Goal: Task Accomplishment & Management: Manage account settings

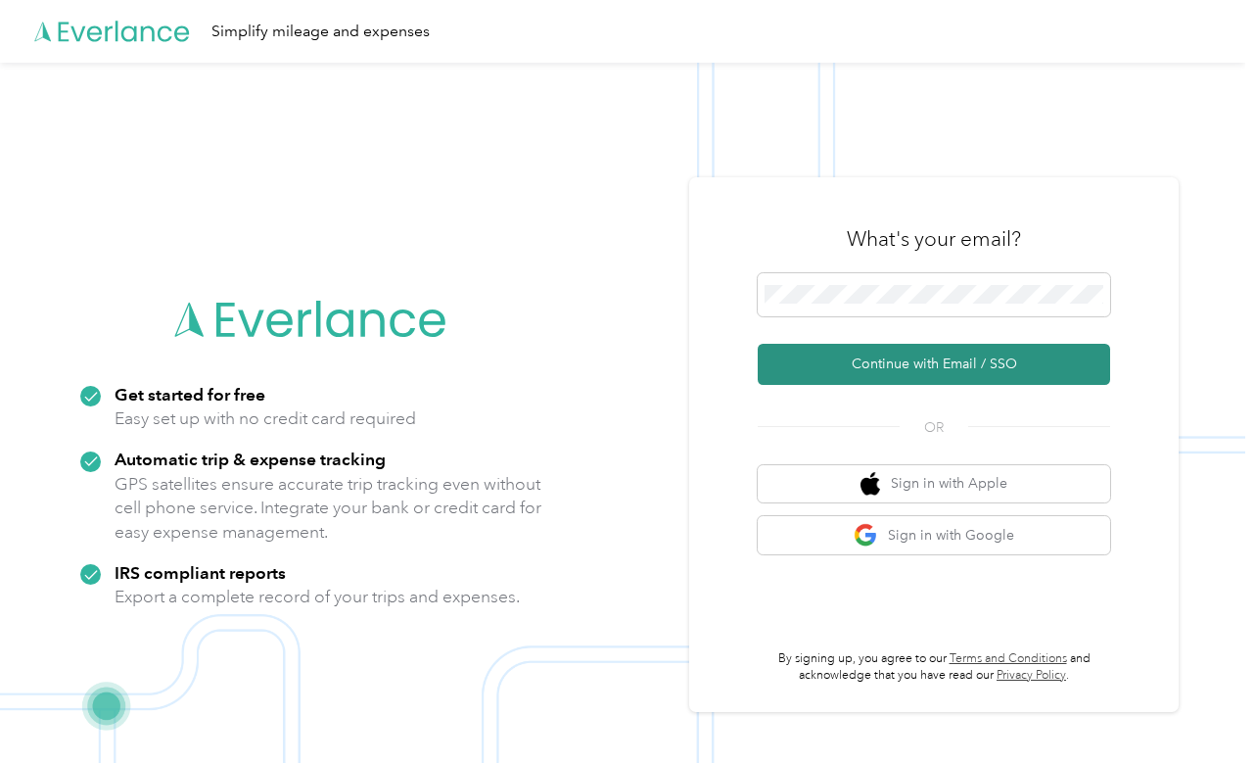
click at [835, 362] on button "Continue with Email / SSO" at bounding box center [934, 364] width 352 height 41
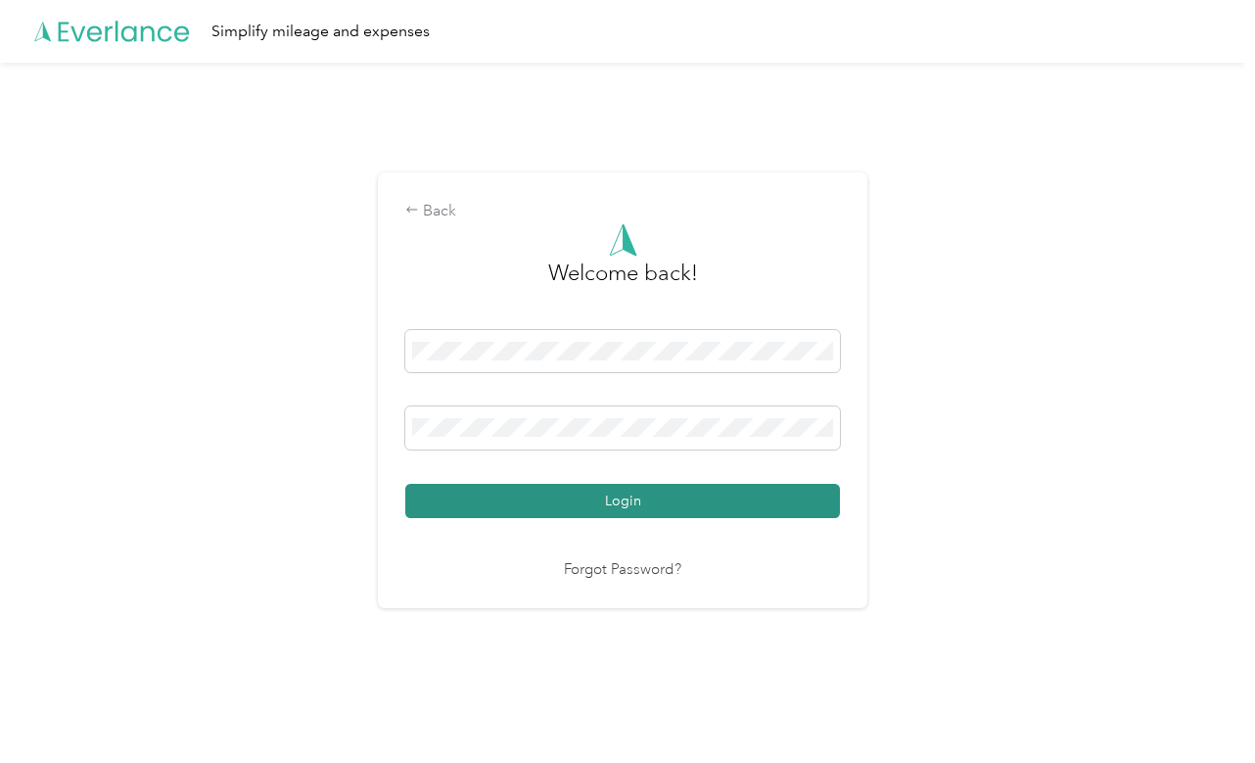
click at [452, 493] on button "Login" at bounding box center [622, 501] width 435 height 34
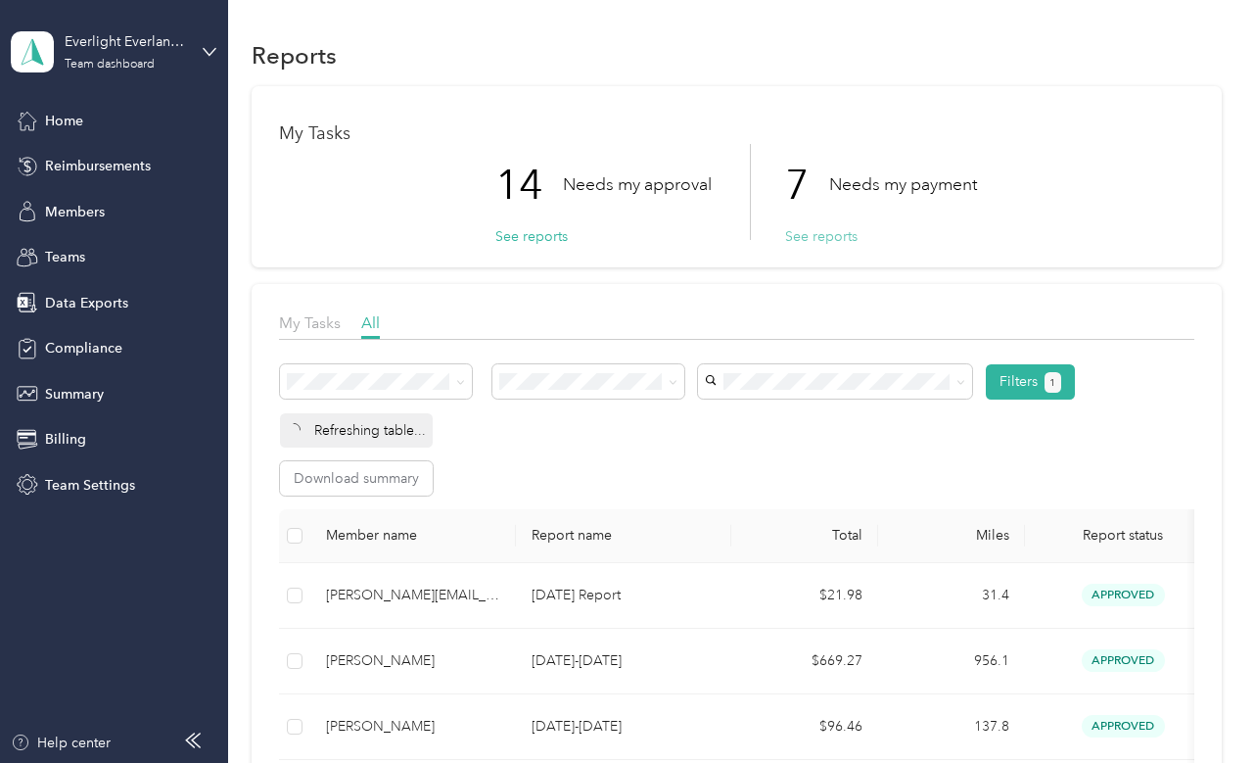
click at [810, 232] on button "See reports" at bounding box center [821, 236] width 72 height 21
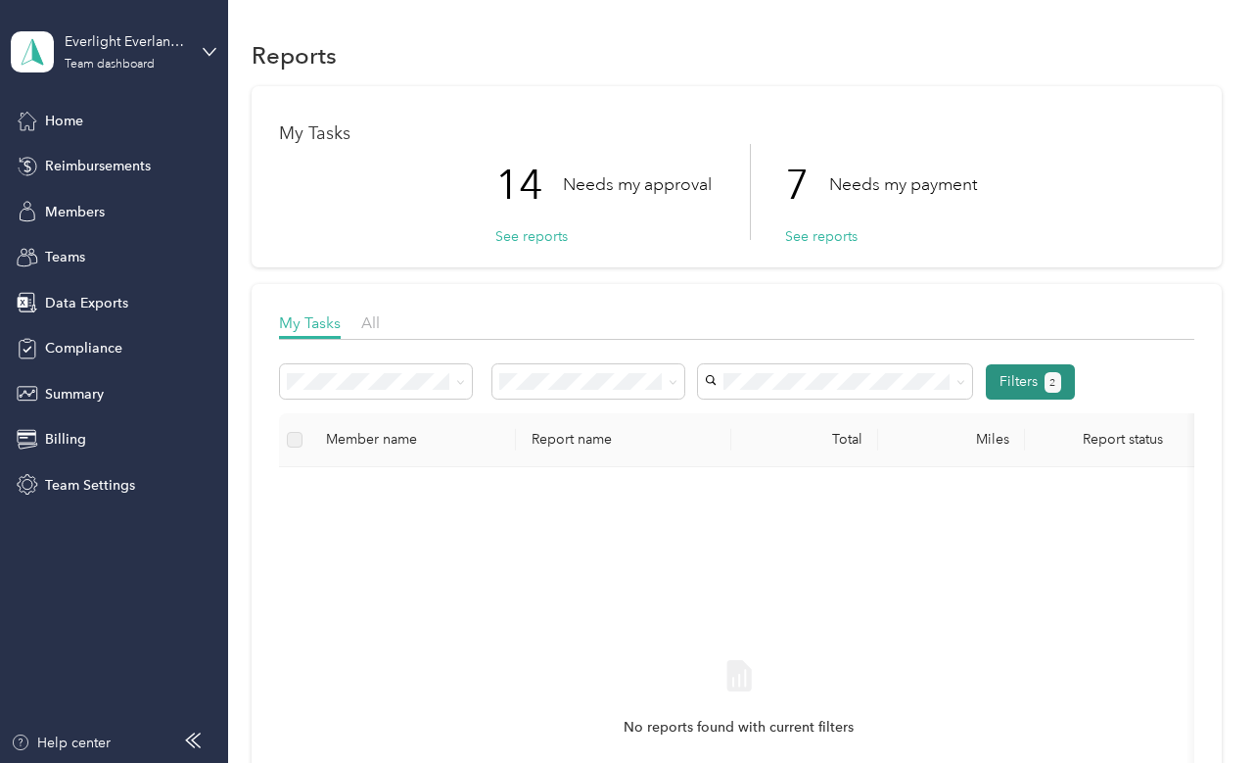
click at [1045, 383] on button "2" at bounding box center [1053, 382] width 17 height 21
click at [1025, 371] on button "Filters 2" at bounding box center [1030, 381] width 89 height 35
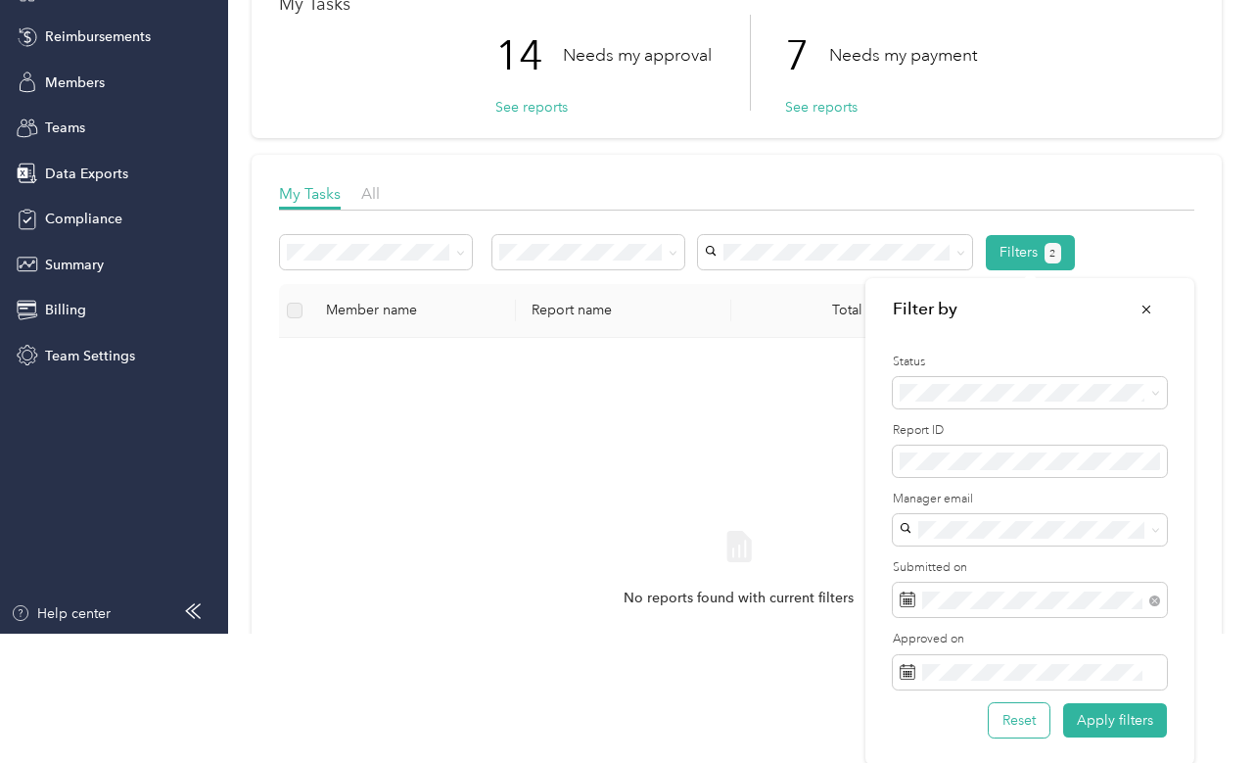
click at [1007, 720] on button "Reset" at bounding box center [1019, 720] width 61 height 34
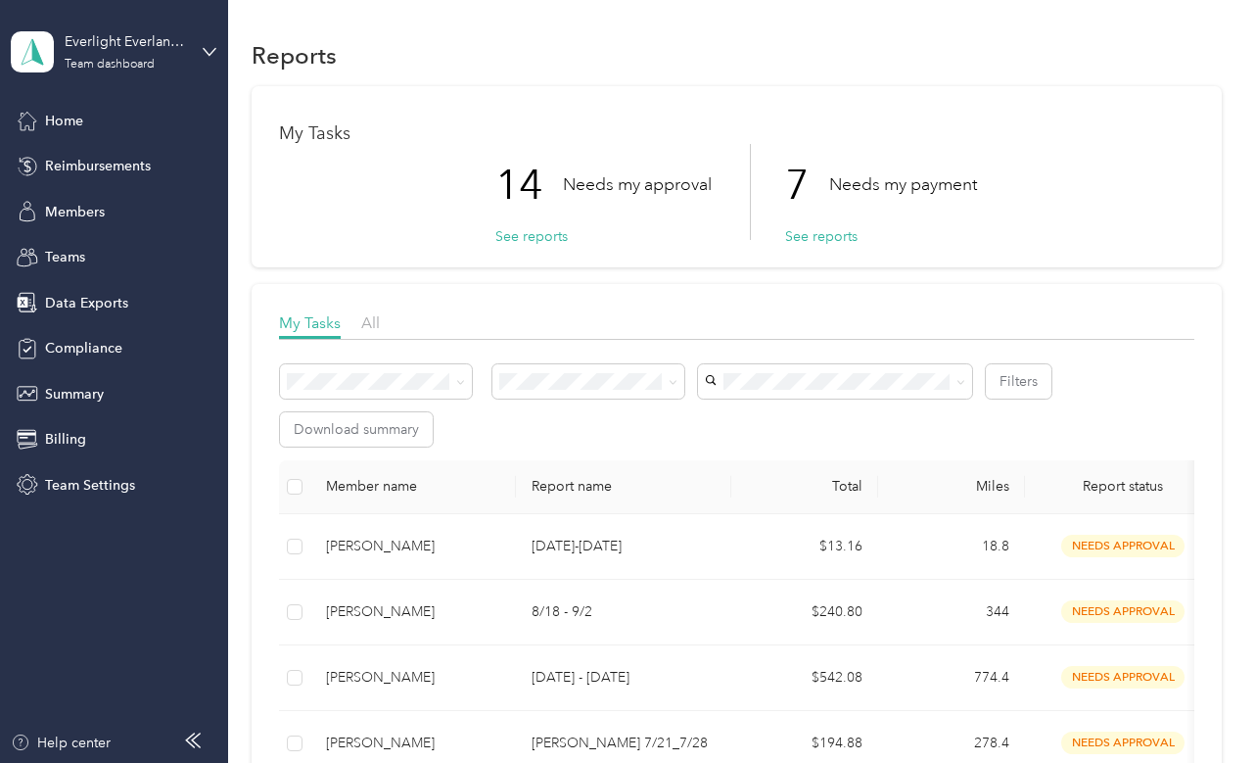
click at [814, 223] on p "7" at bounding box center [807, 185] width 44 height 82
click at [815, 228] on button "See reports" at bounding box center [821, 236] width 72 height 21
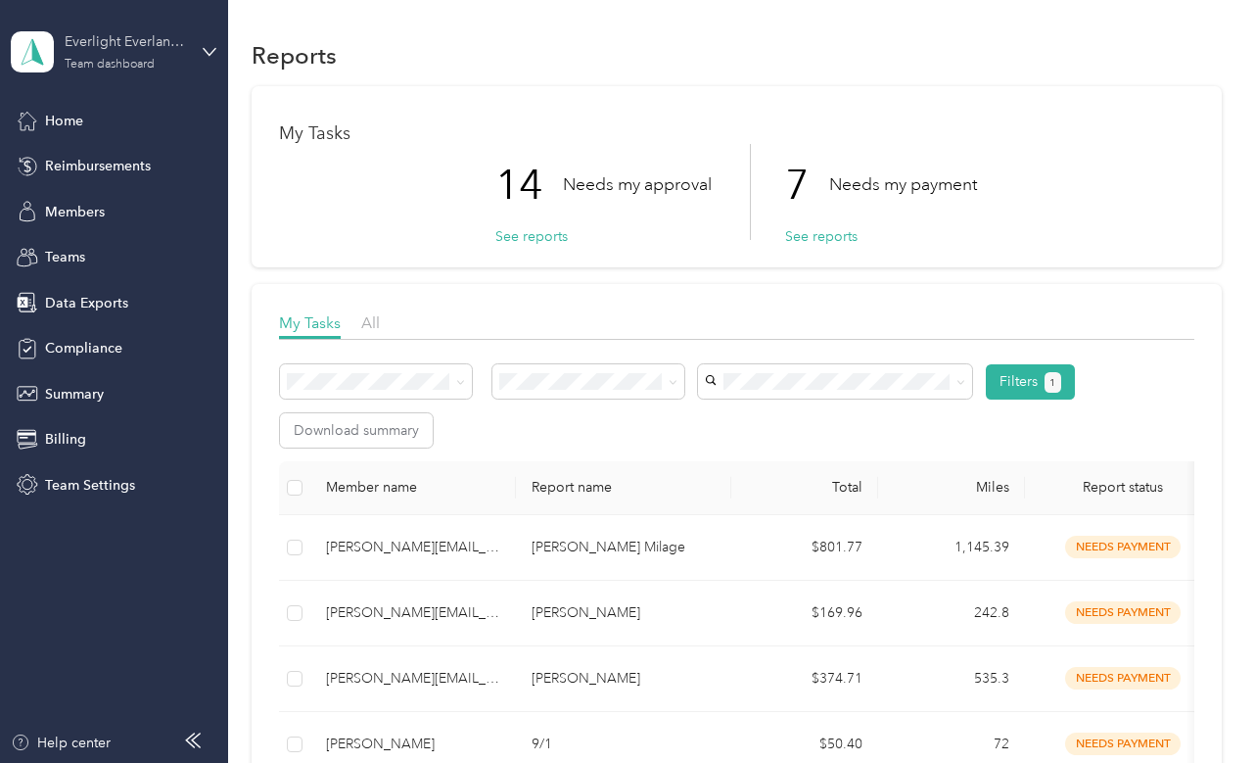
click at [149, 46] on div "Everlight Everlance Account" at bounding box center [126, 41] width 122 height 21
click at [163, 251] on div "Log out" at bounding box center [216, 250] width 385 height 34
